Goal: Find specific page/section: Find specific page/section

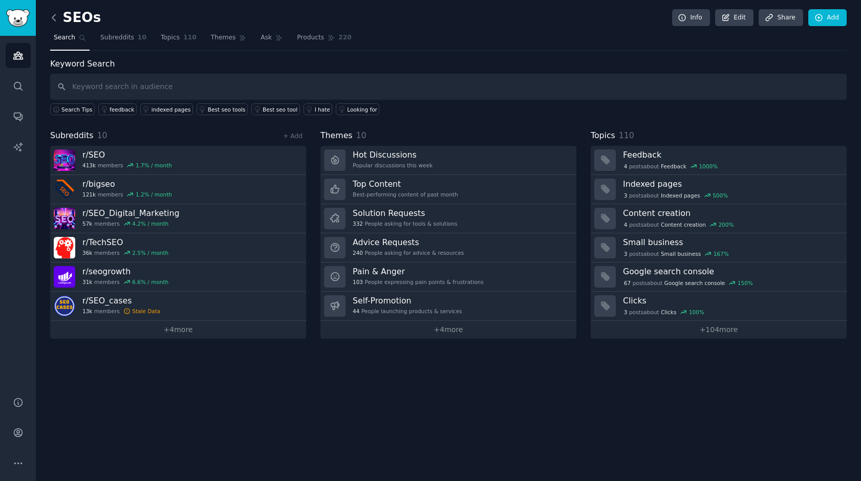
click at [55, 21] on icon at bounding box center [54, 17] width 11 height 11
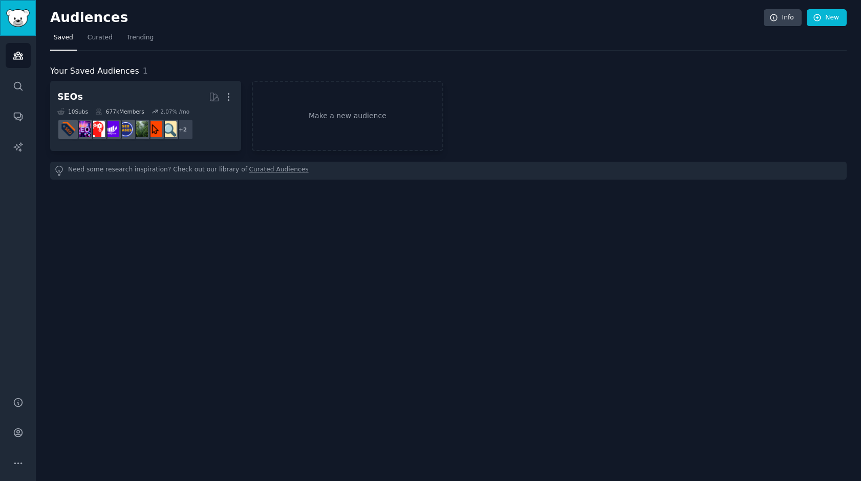
click at [23, 15] on img "Sidebar" at bounding box center [18, 18] width 24 height 18
click at [21, 15] on img "Sidebar" at bounding box center [18, 18] width 24 height 18
